Goal: Information Seeking & Learning: Learn about a topic

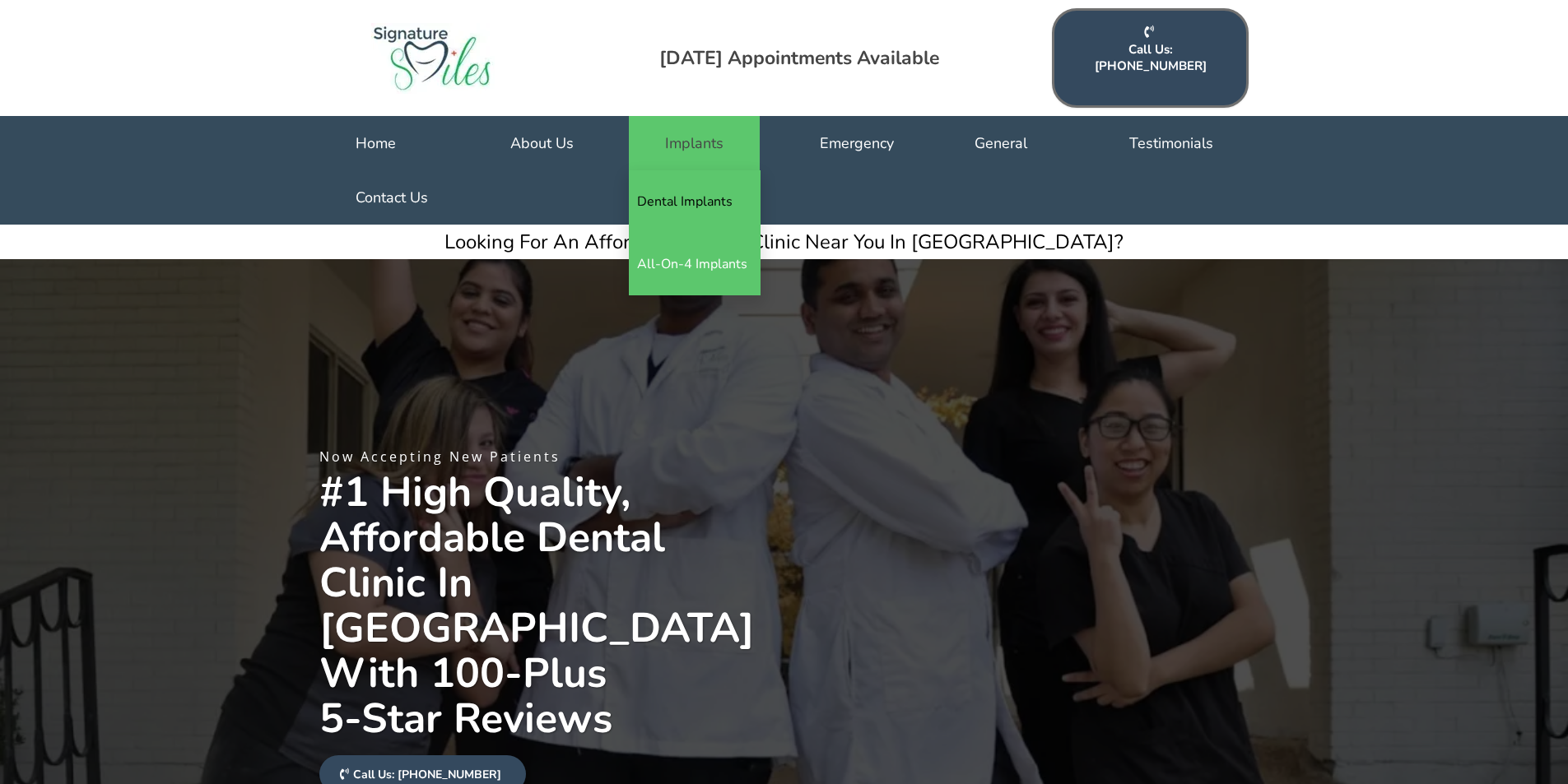
click at [689, 183] on link "Dental Implants" at bounding box center [695, 201] width 132 height 62
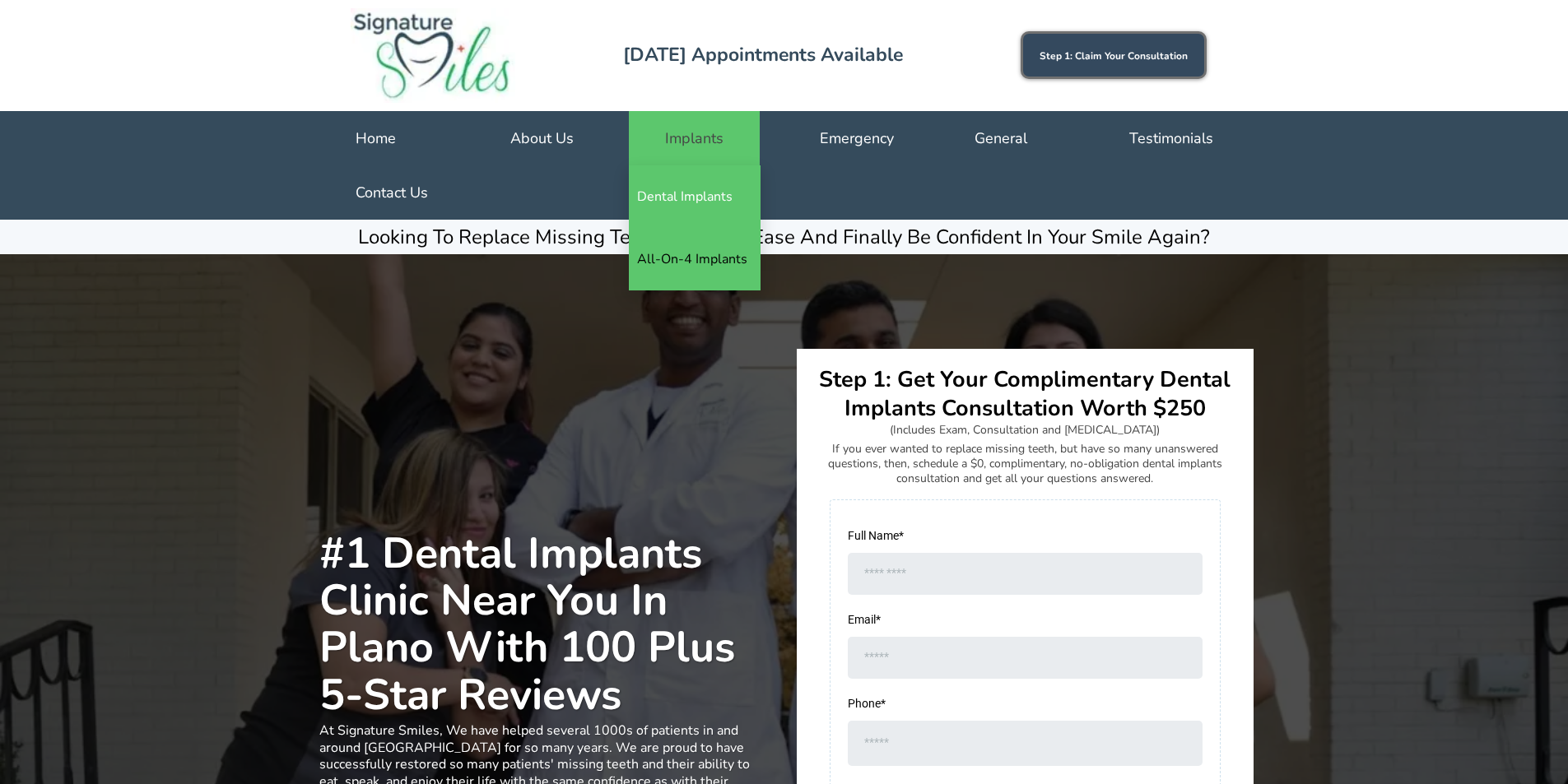
click at [720, 267] on link "All-On-4 Implants" at bounding box center [695, 259] width 132 height 62
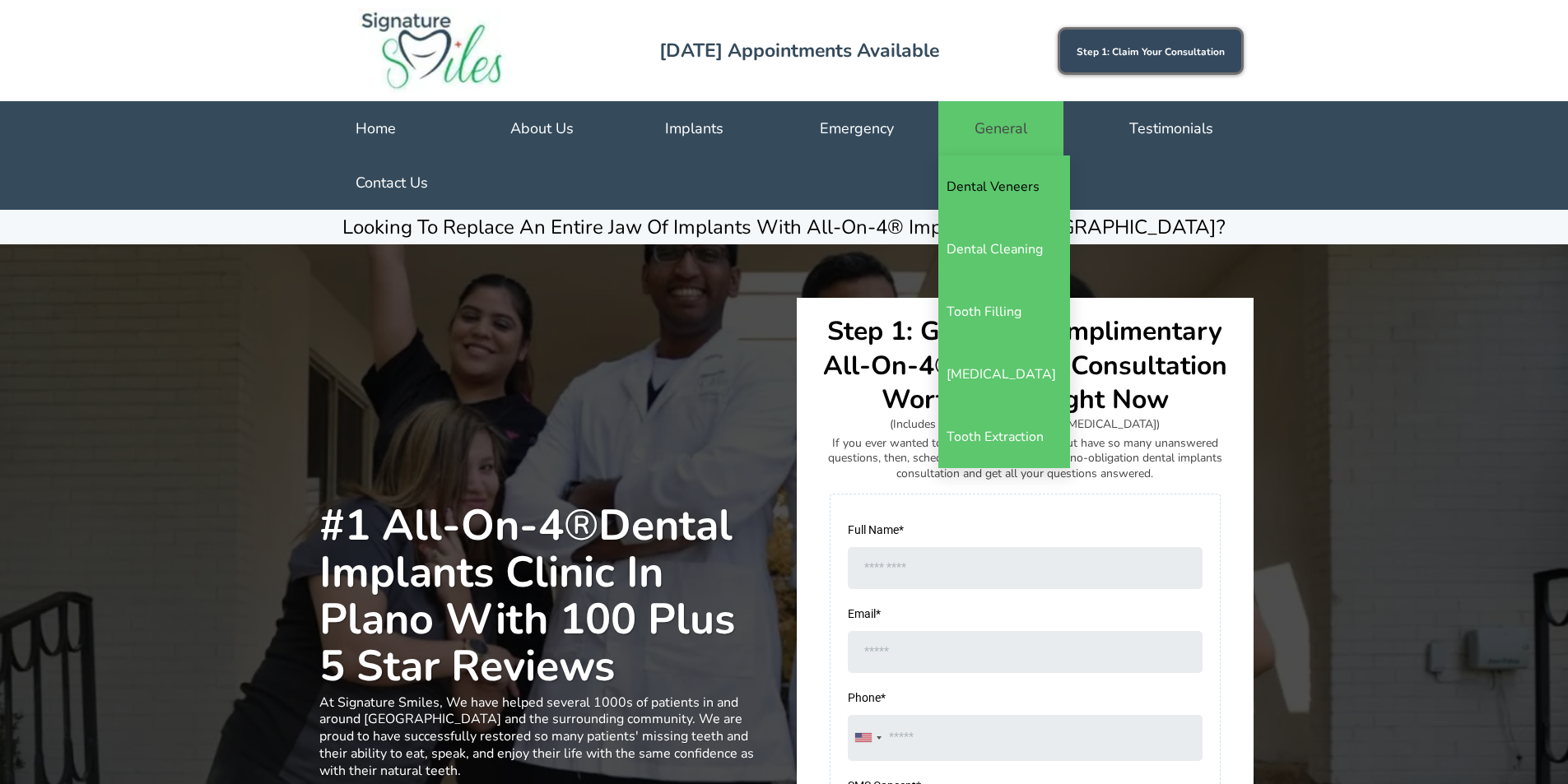
click at [1022, 185] on link "Dental Veneers" at bounding box center [1004, 186] width 132 height 62
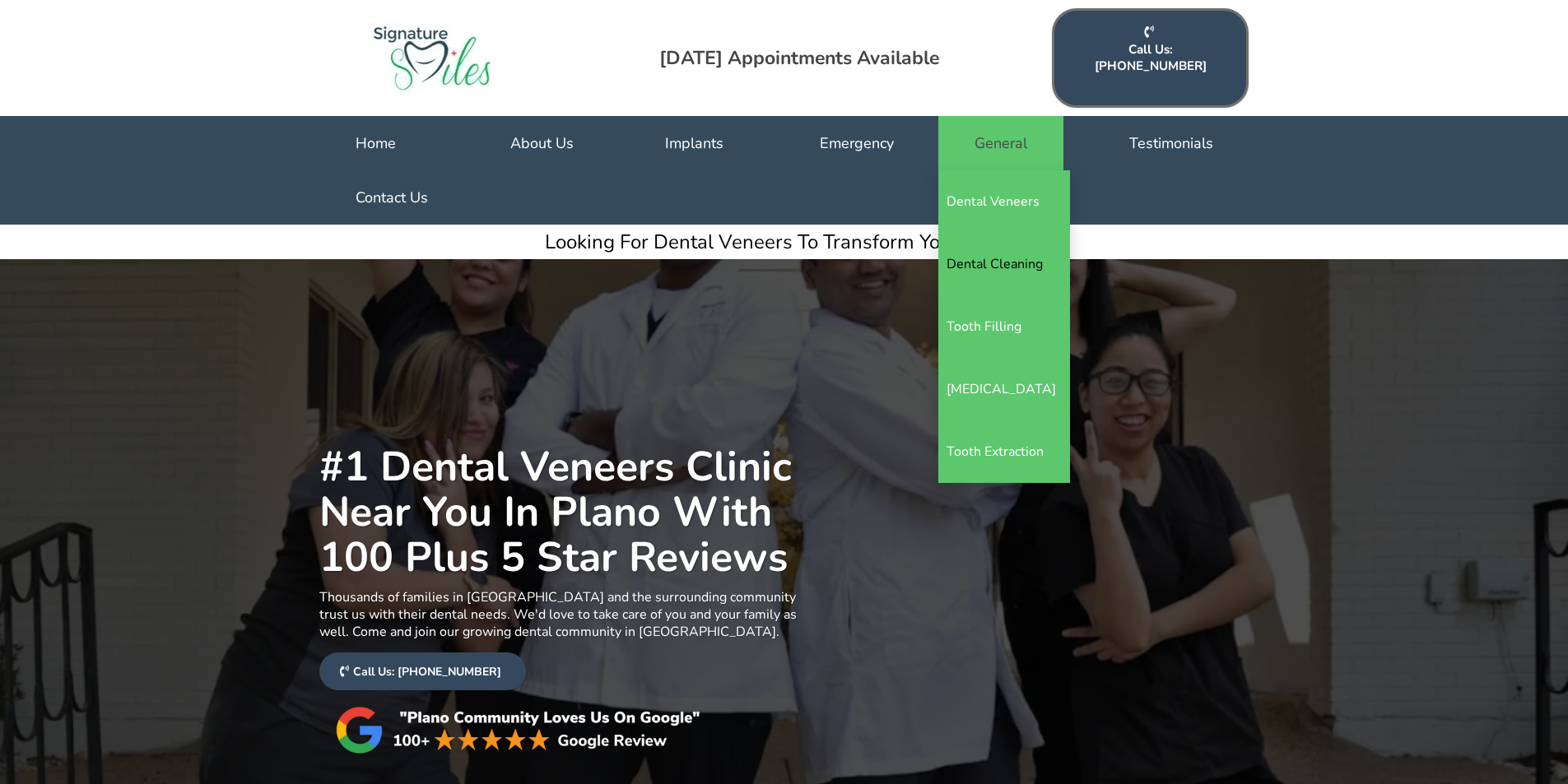
click at [1018, 243] on link "Dental Cleaning" at bounding box center [1004, 264] width 132 height 62
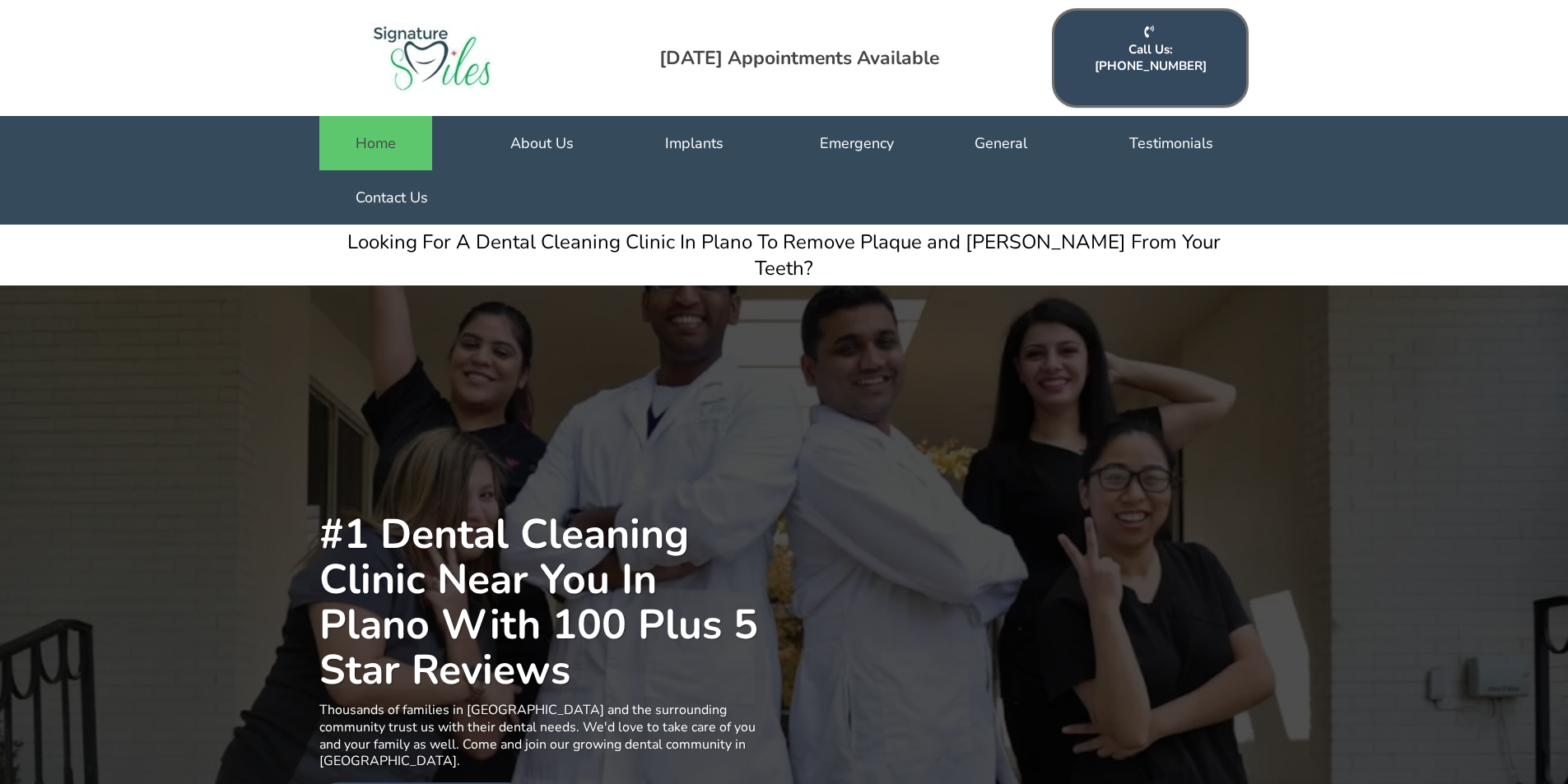
click at [401, 116] on link "Home" at bounding box center [375, 143] width 112 height 54
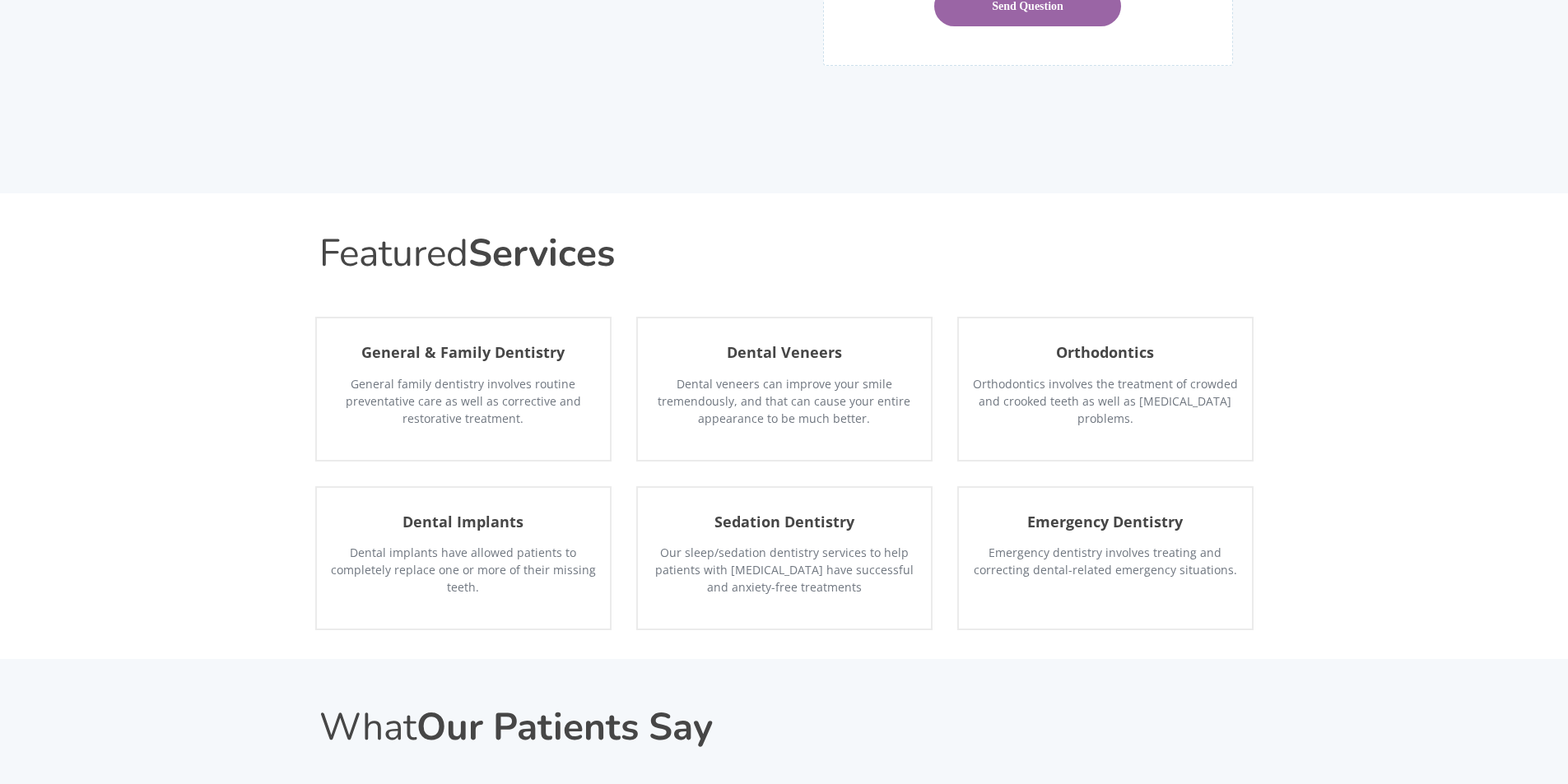
scroll to position [3125, 0]
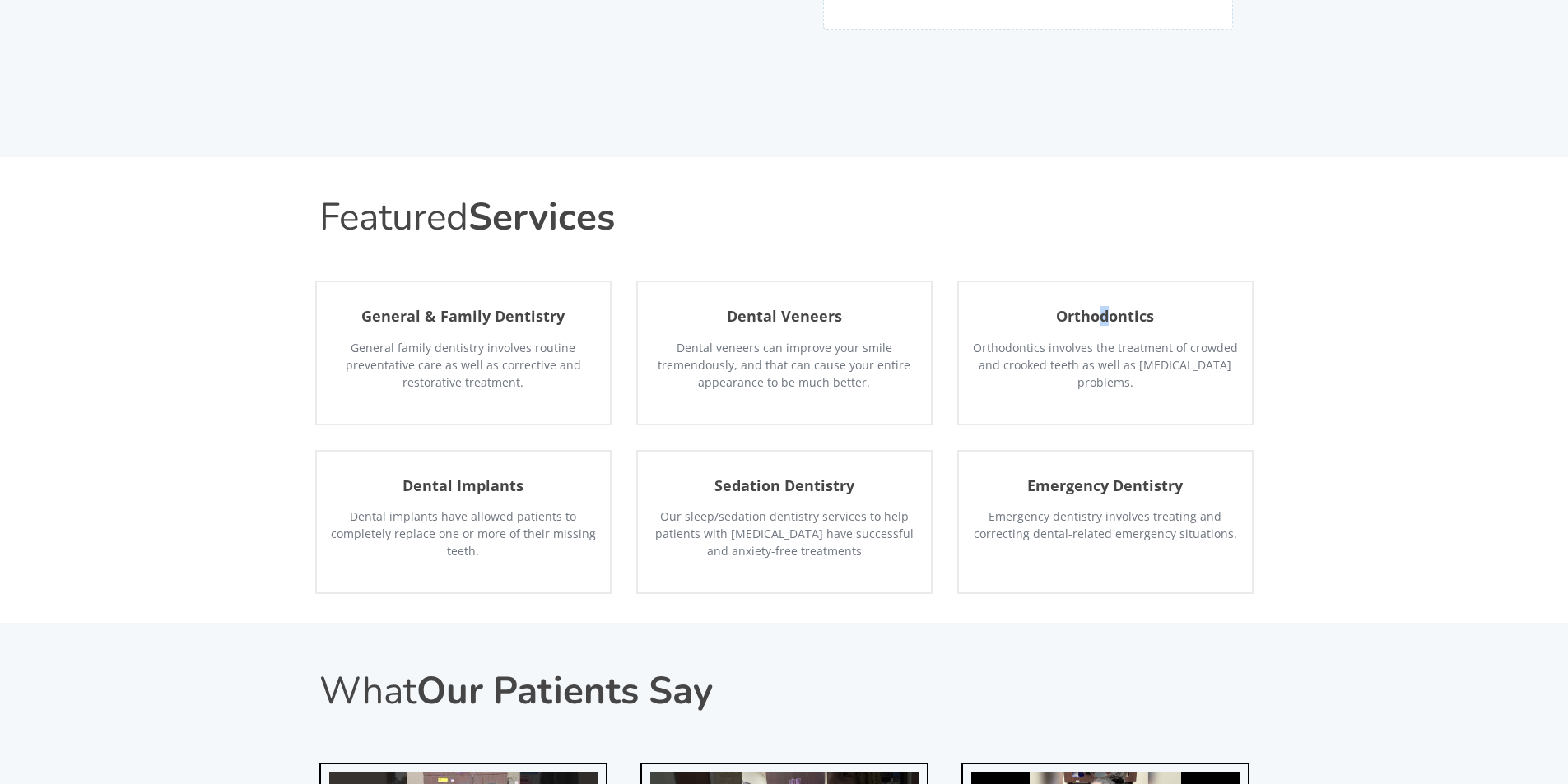
drag, startPoint x: 1104, startPoint y: 126, endPoint x: 1100, endPoint y: 137, distance: 11.7
click at [1100, 281] on div "Orthodontics Orthodontics involves the treatment of crowded and crooked teeth a…" at bounding box center [1105, 353] width 296 height 144
click at [1100, 306] on strong "Orthodontics" at bounding box center [1104, 316] width 98 height 20
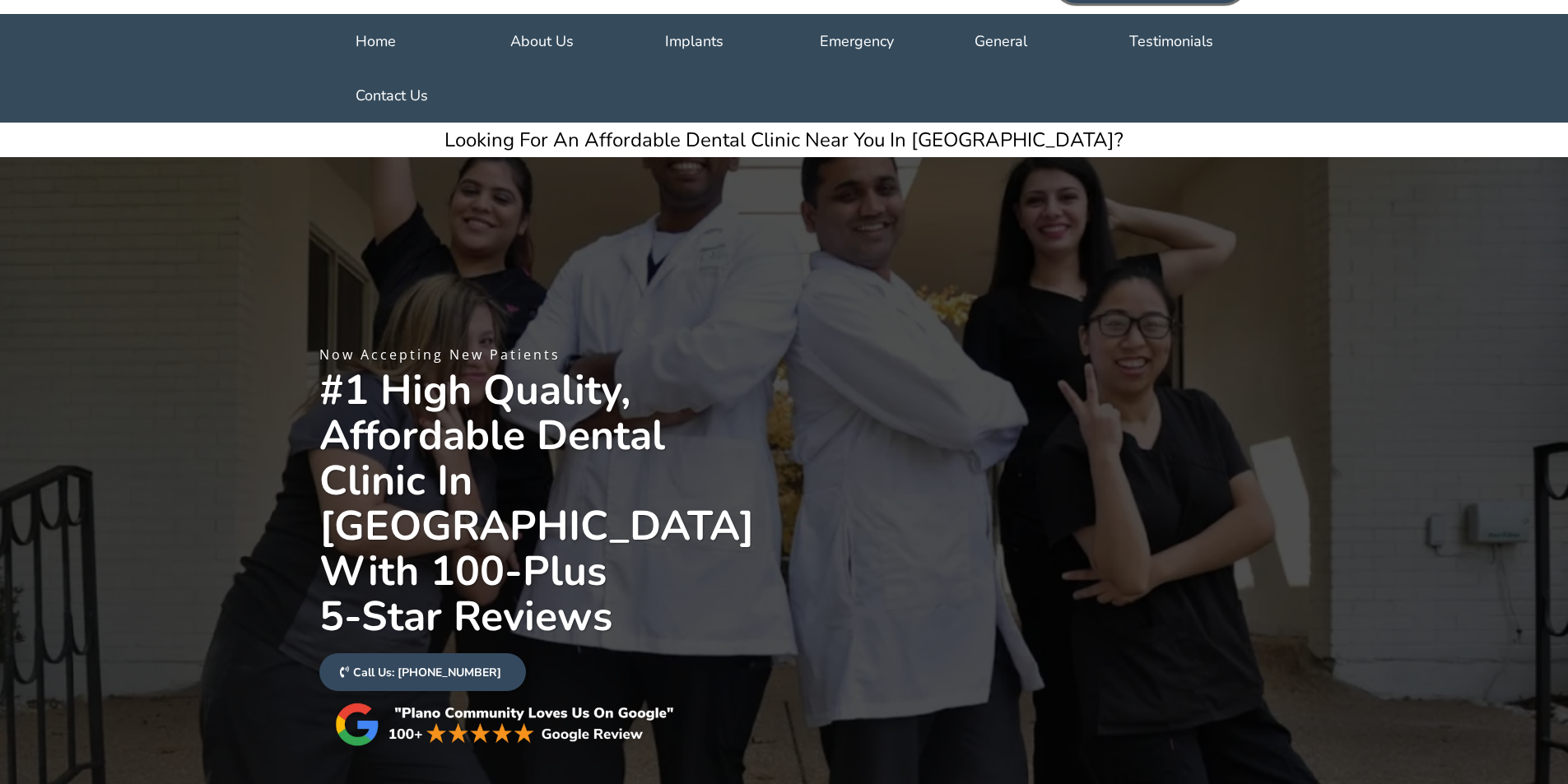
scroll to position [0, 0]
